Goal: Task Accomplishment & Management: Manage account settings

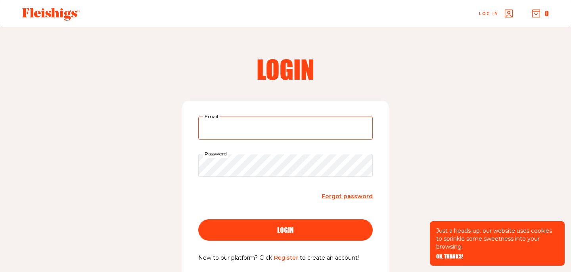
click at [283, 131] on input "Email" at bounding box center [285, 128] width 175 height 23
type input "alexasfreeman@gmail.com"
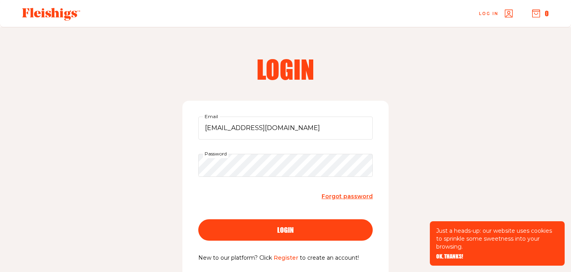
click at [314, 233] on div "login" at bounding box center [285, 230] width 143 height 7
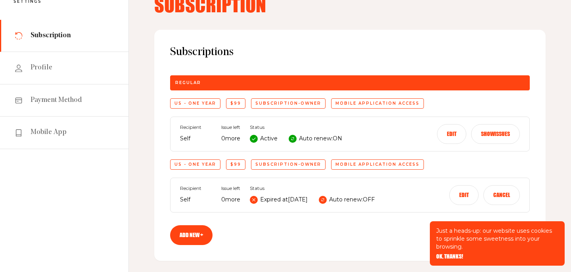
scroll to position [57, 0]
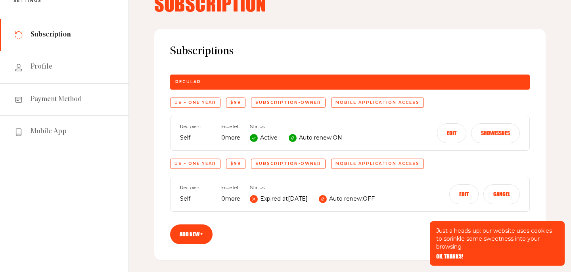
click at [495, 194] on button "Cancel" at bounding box center [502, 195] width 37 height 20
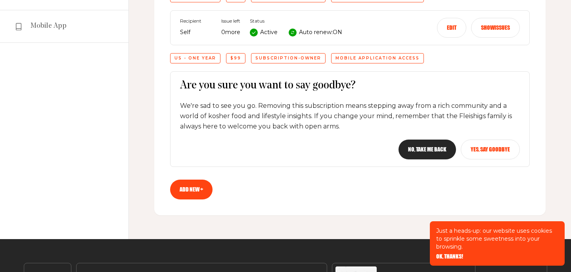
scroll to position [174, 0]
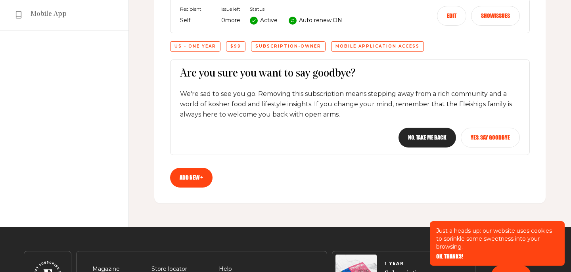
click at [470, 137] on button "Yes, say goodbye" at bounding box center [490, 138] width 59 height 20
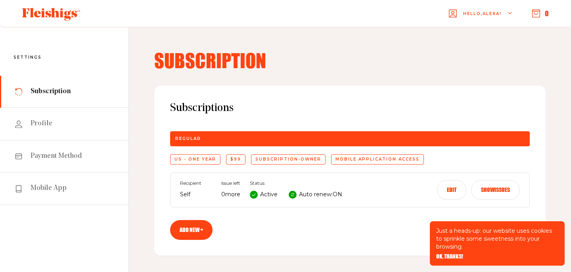
click at [443, 190] on button "Edit" at bounding box center [451, 190] width 29 height 20
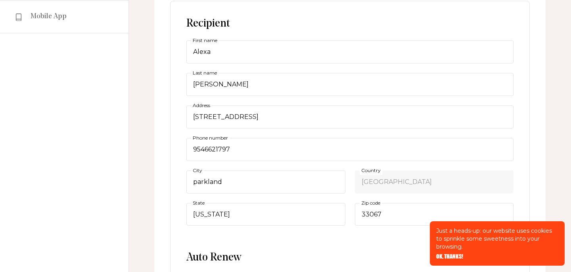
scroll to position [180, 0]
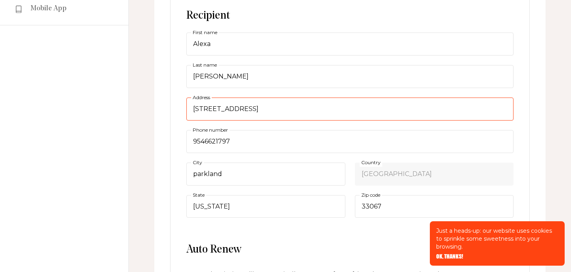
drag, startPoint x: 271, startPoint y: 108, endPoint x: 161, endPoint y: 103, distance: 109.6
click at [162, 103] on div "Subscriptions Regular US - One Year $99 subscription-owner Mobile application a…" at bounding box center [350, 175] width 392 height 539
type input "[STREET_ADDRESS]"
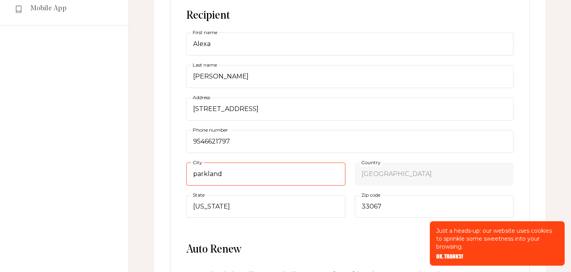
drag, startPoint x: 239, startPoint y: 173, endPoint x: 177, endPoint y: 170, distance: 61.6
click at [177, 170] on div "Recipient Alexa First name [PERSON_NAME] Last name [STREET_ADDRESS] Address [PH…" at bounding box center [350, 195] width 360 height 404
type input "Boca Raton"
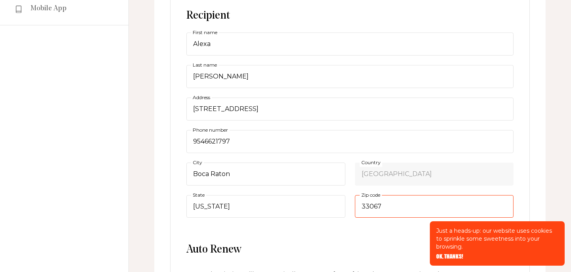
click at [381, 210] on input "33067" at bounding box center [434, 206] width 159 height 23
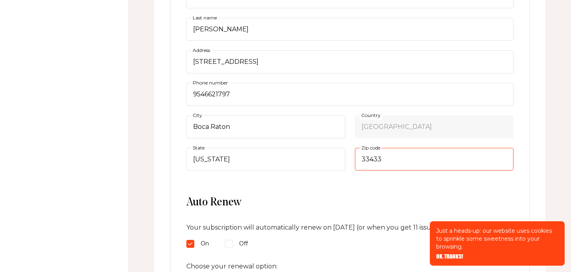
scroll to position [346, 0]
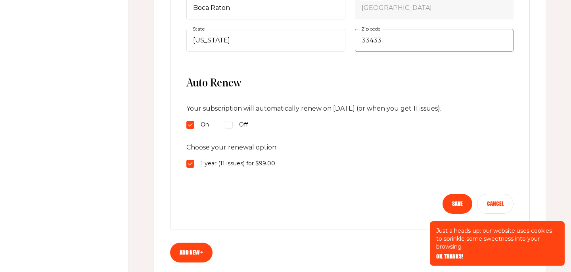
type input "33433"
click at [450, 204] on button "Save" at bounding box center [458, 204] width 30 height 20
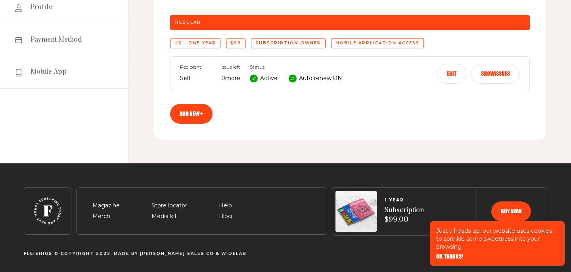
scroll to position [0, 0]
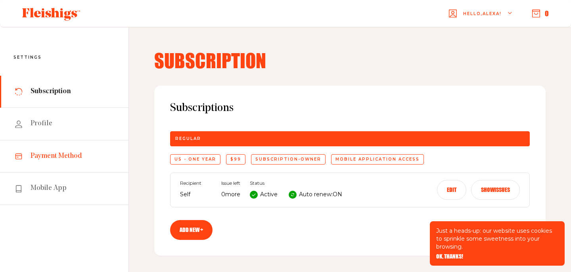
click at [58, 162] on link "Payment Method" at bounding box center [64, 156] width 129 height 32
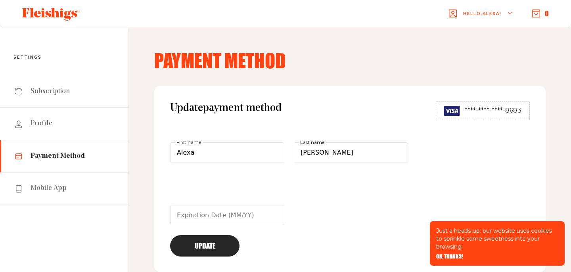
click at [492, 109] on span "****-****-****-8683" at bounding box center [493, 111] width 57 height 10
click at [200, 211] on input "08/30" at bounding box center [227, 215] width 114 height 21
type input "0"
type input "09/29"
click at [194, 253] on button "Update" at bounding box center [204, 245] width 69 height 21
